Goal: Information Seeking & Learning: Learn about a topic

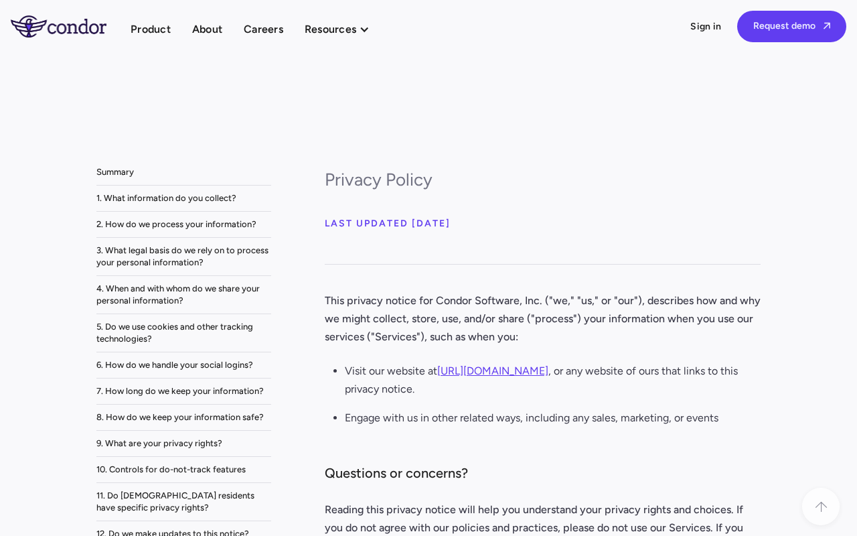
click at [70, 28] on link "home" at bounding box center [71, 25] width 120 height 21
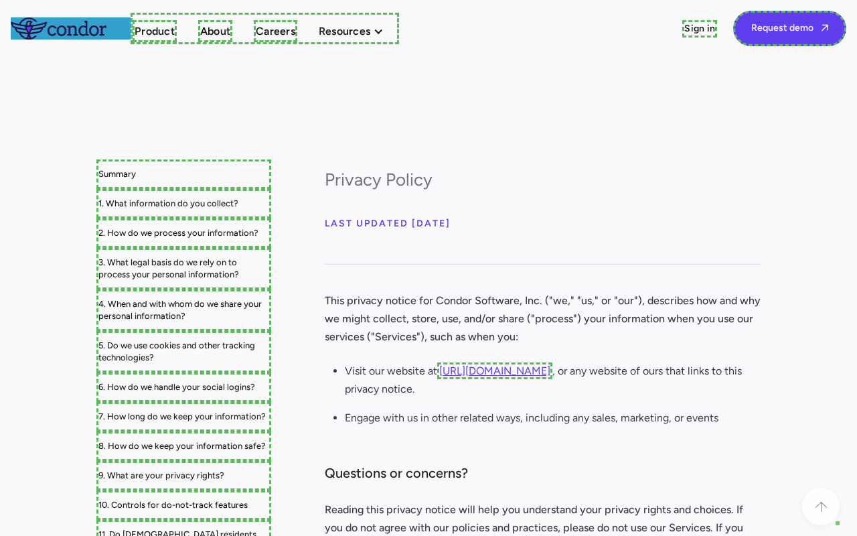
click at [153, 31] on link "Product" at bounding box center [155, 31] width 44 height 22
click at [211, 31] on link "About" at bounding box center [211, 31] width 34 height 22
click at [269, 31] on link "Careers" at bounding box center [268, 31] width 44 height 22
click at [703, 28] on link "Sign in" at bounding box center [699, 28] width 35 height 17
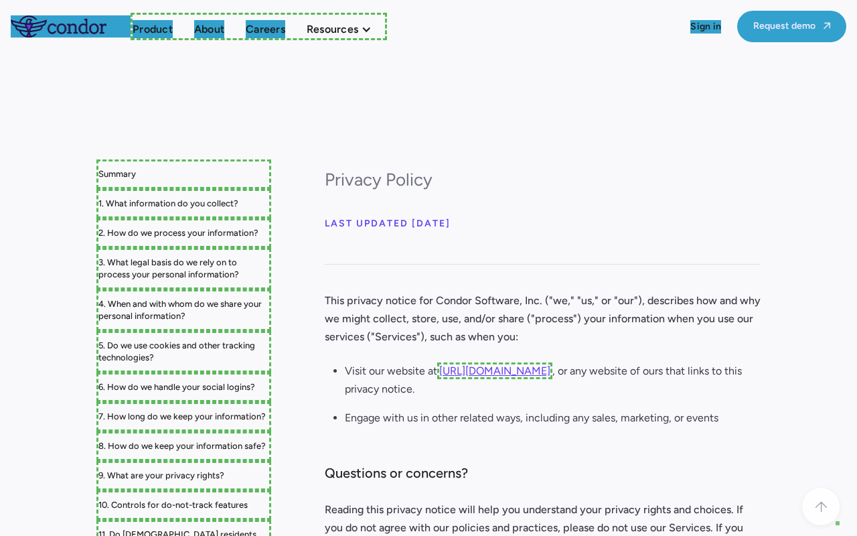
click at [793, 26] on link "Request demo " at bounding box center [791, 26] width 109 height 31
click at [183, 172] on link "Summary" at bounding box center [183, 173] width 175 height 29
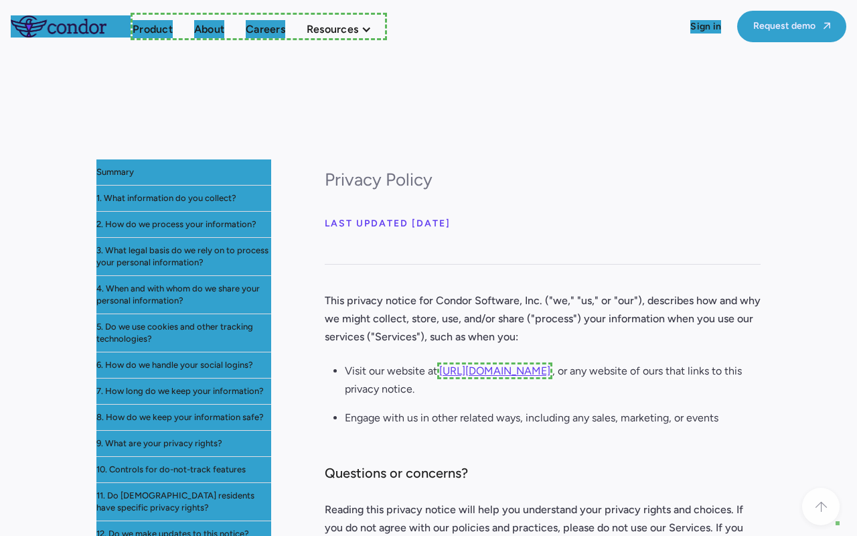
click at [513, 370] on link "[URL][DOMAIN_NAME]" at bounding box center [494, 370] width 115 height 17
